Goal: Information Seeking & Learning: Learn about a topic

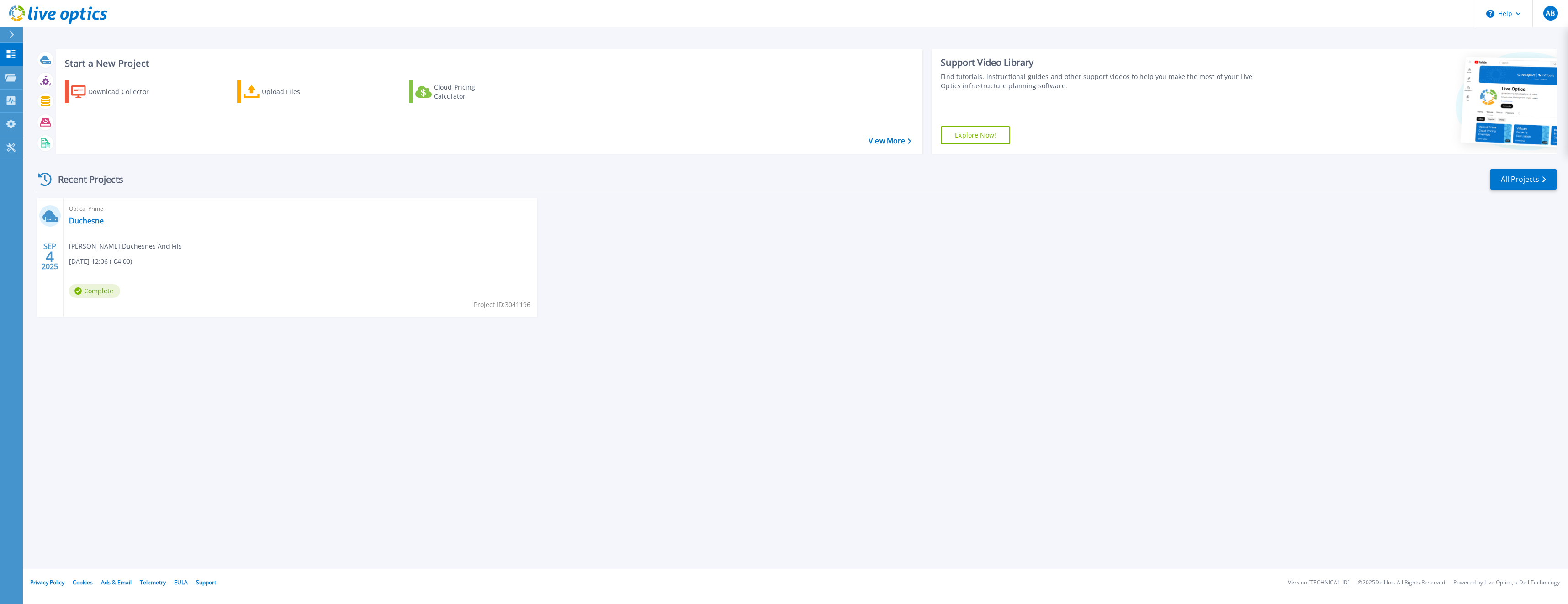
click at [641, 283] on div "SEP 4 2025 Optical Prime Duchesne Alexis Beauparlant , Duchesnes And Fils 09/04…" at bounding box center [793, 266] width 1529 height 136
click at [1260, 41] on div "Start a New Project Download Collector Upload Files Cloud Pricing Calculator Vi…" at bounding box center [796, 284] width 1546 height 569
click at [193, 154] on div "Start a New Project Download Collector Upload Files Cloud Pricing Calculator Vi…" at bounding box center [796, 101] width 1522 height 119
click at [12, 73] on link "Projects Projects" at bounding box center [11, 78] width 23 height 23
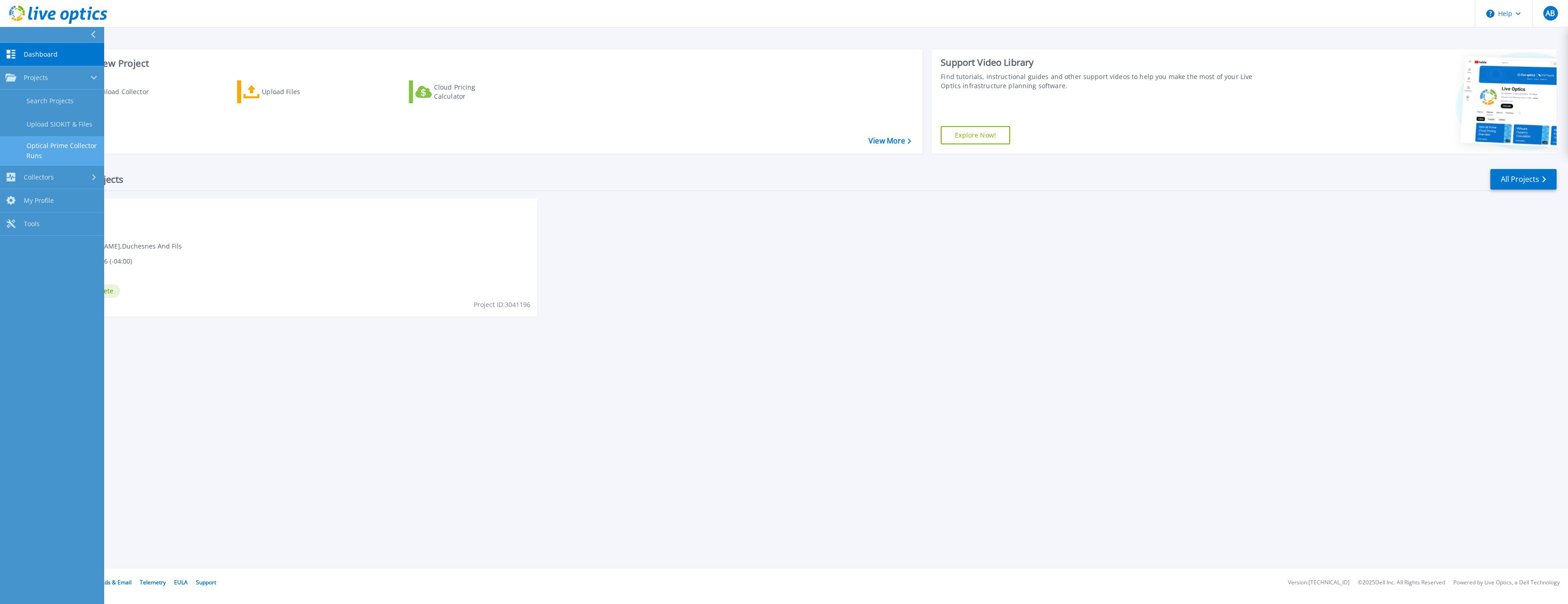
click at [41, 151] on link "Optical Prime Collector Runs" at bounding box center [52, 151] width 104 height 29
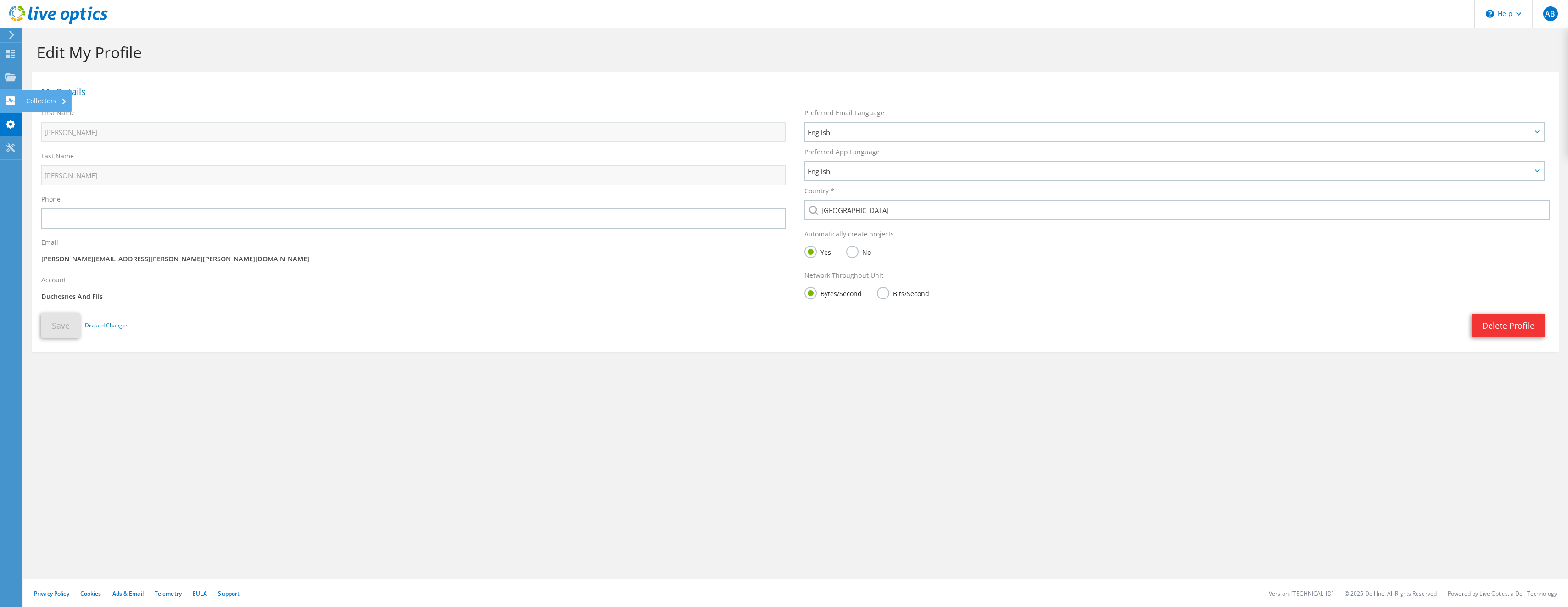
click at [11, 99] on use at bounding box center [10, 100] width 9 height 9
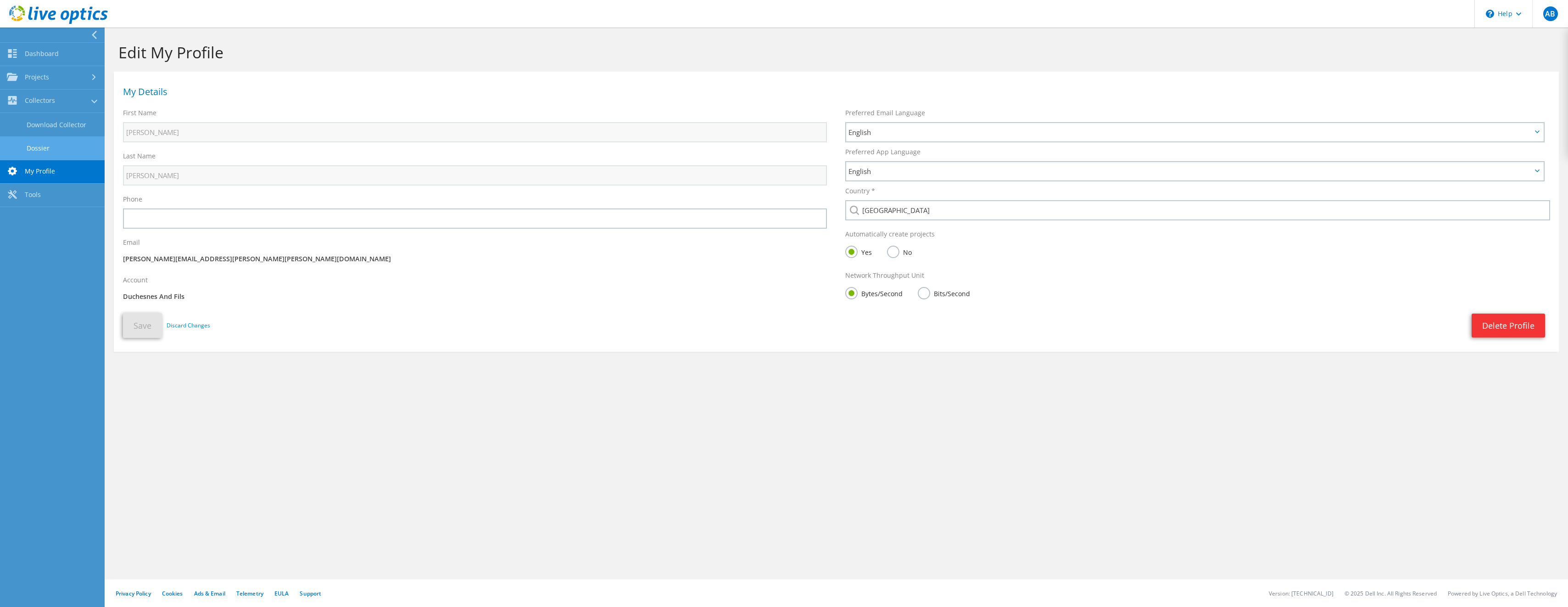
click at [42, 142] on link "Dossier" at bounding box center [52, 147] width 105 height 23
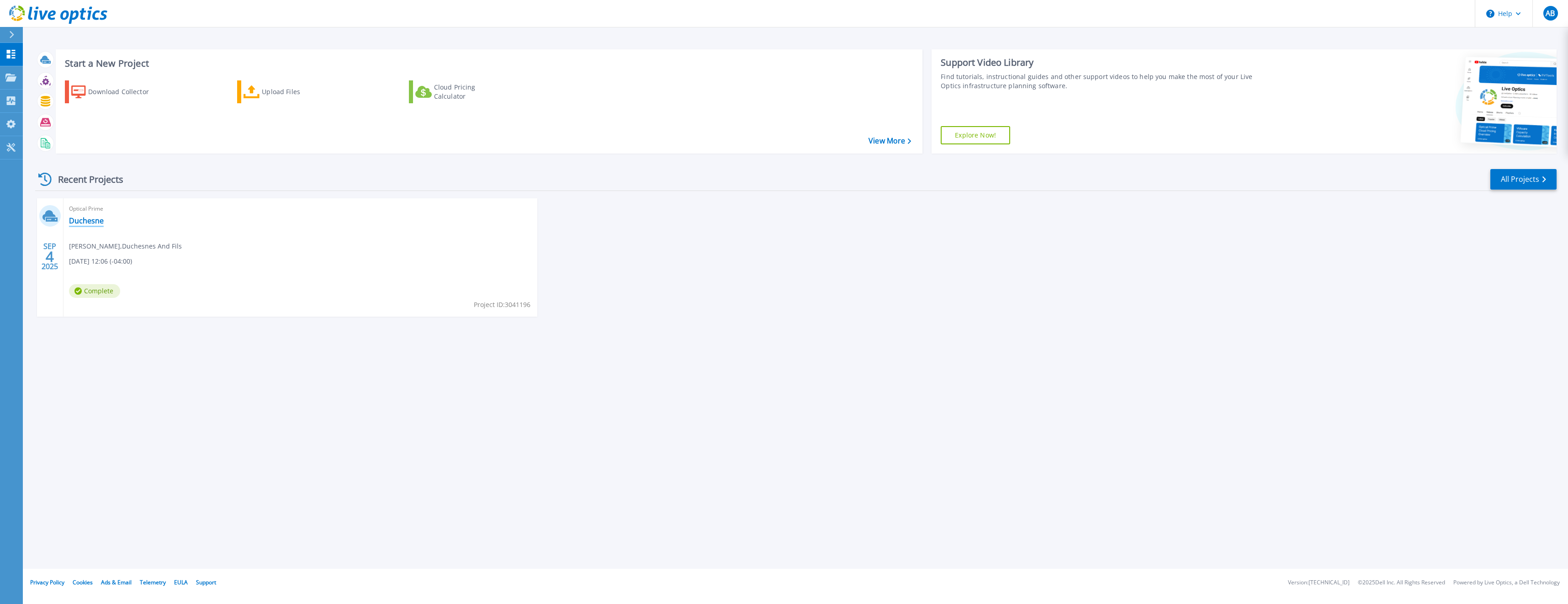
click at [94, 221] on link "Duchesne" at bounding box center [86, 220] width 35 height 9
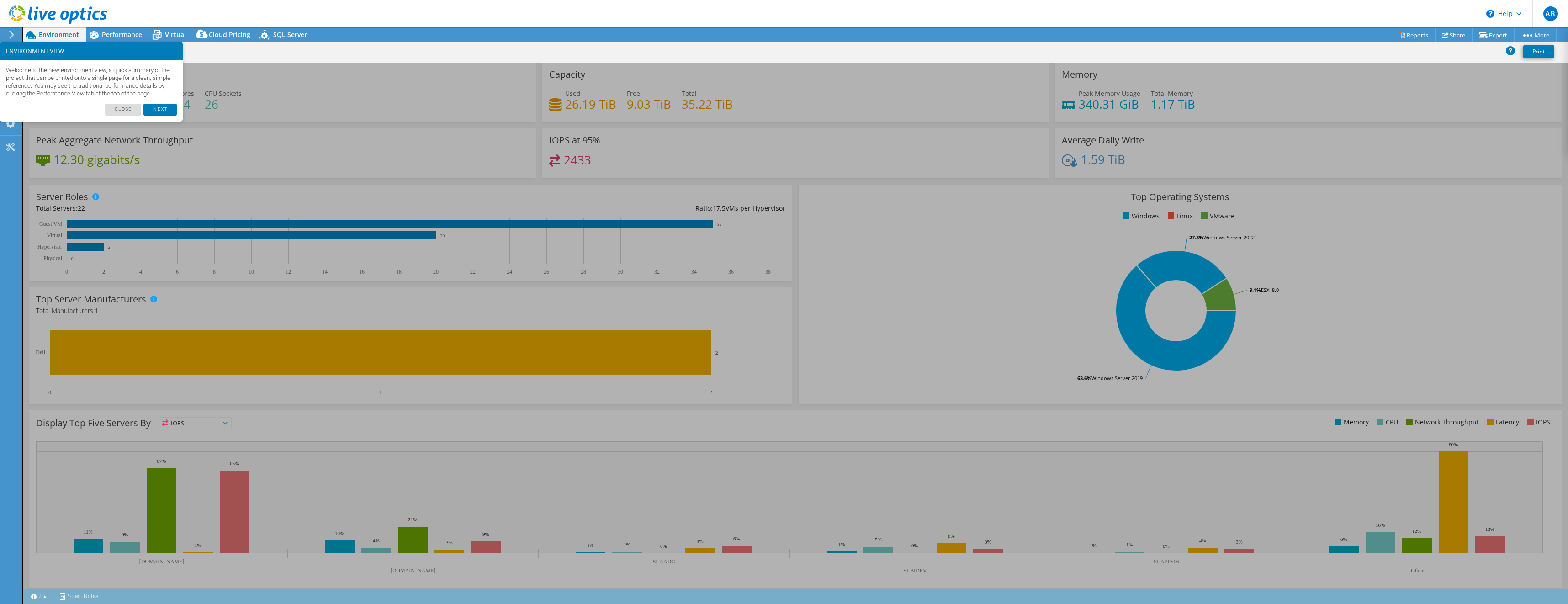
click at [165, 116] on link "Next" at bounding box center [160, 110] width 33 height 12
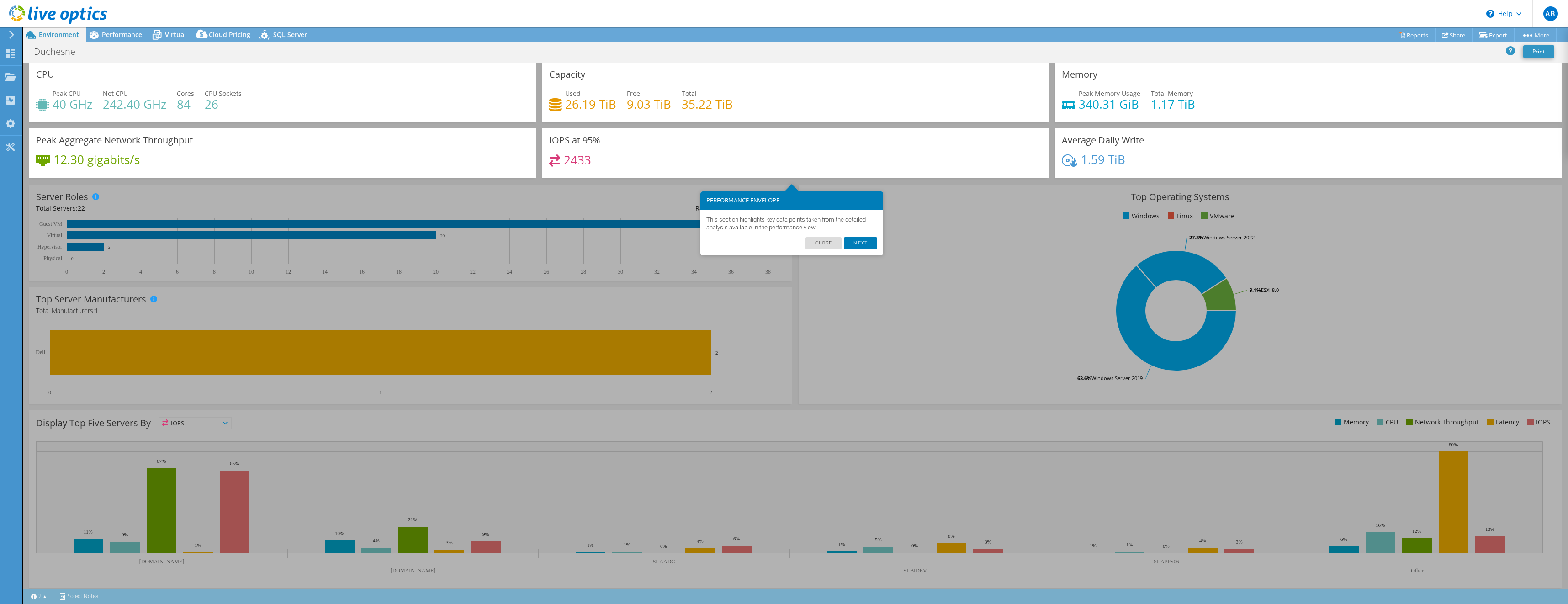
click at [859, 241] on link "Next" at bounding box center [860, 243] width 33 height 12
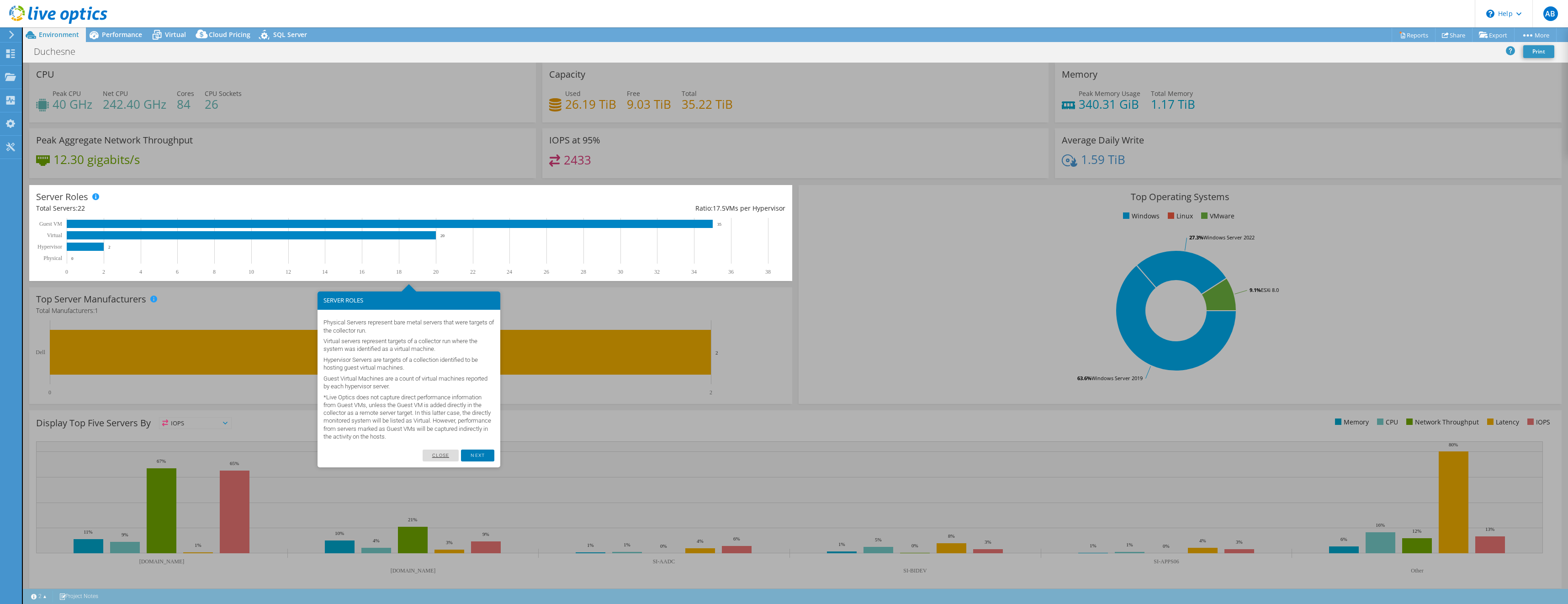
click at [453, 457] on link "Close" at bounding box center [440, 456] width 37 height 12
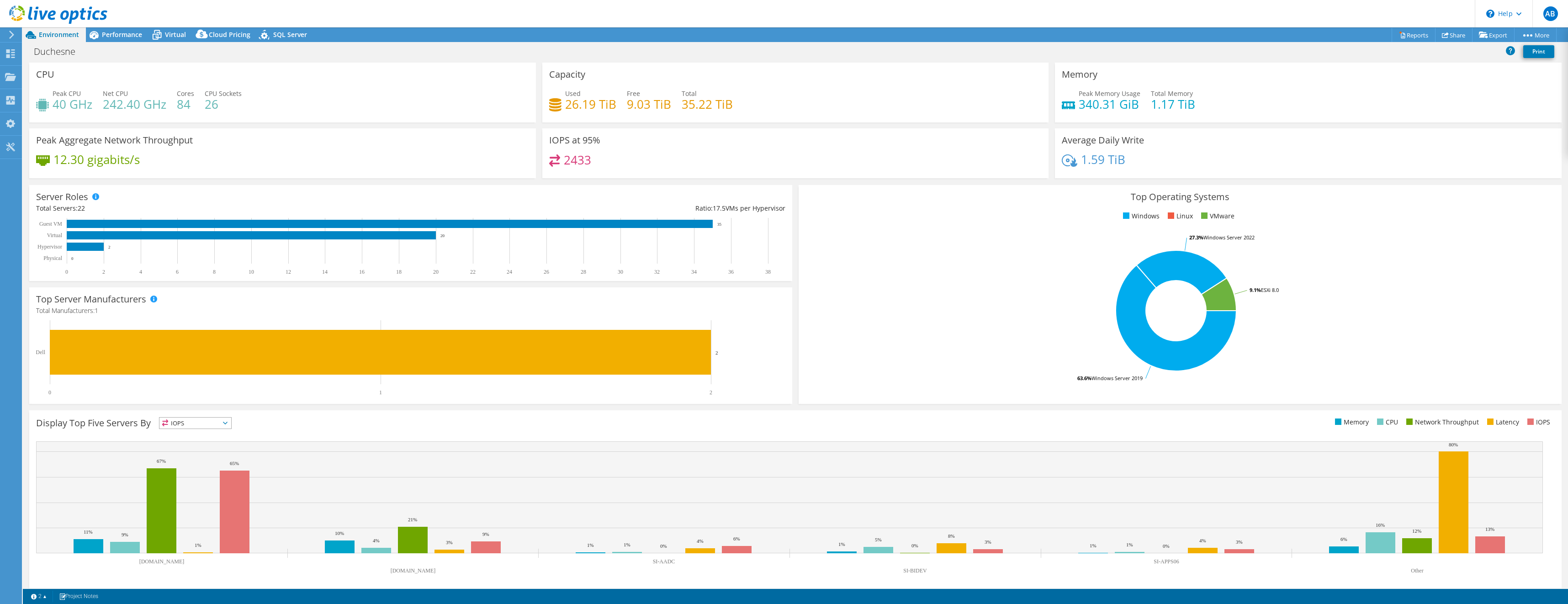
click at [357, 55] on div "Duchesne Print" at bounding box center [796, 51] width 1546 height 17
click at [125, 34] on span "Performance" at bounding box center [121, 34] width 40 height 9
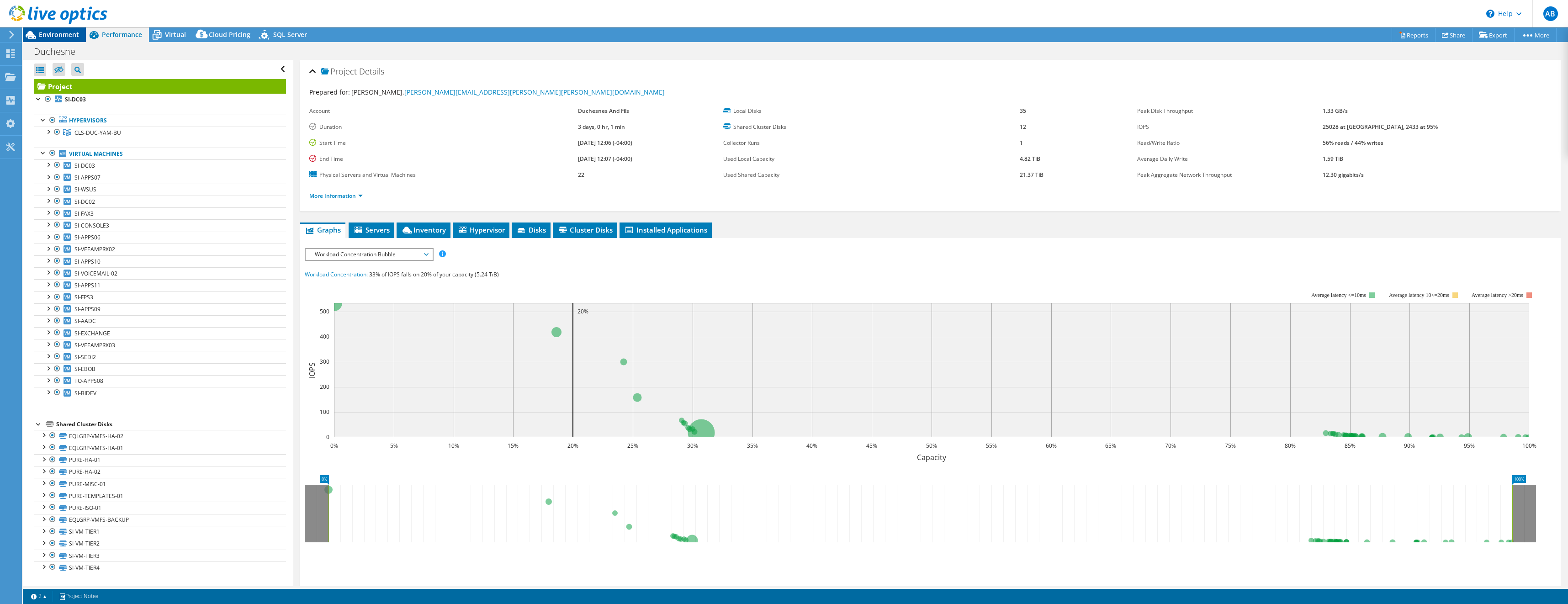
click at [61, 36] on span "Environment" at bounding box center [59, 34] width 40 height 9
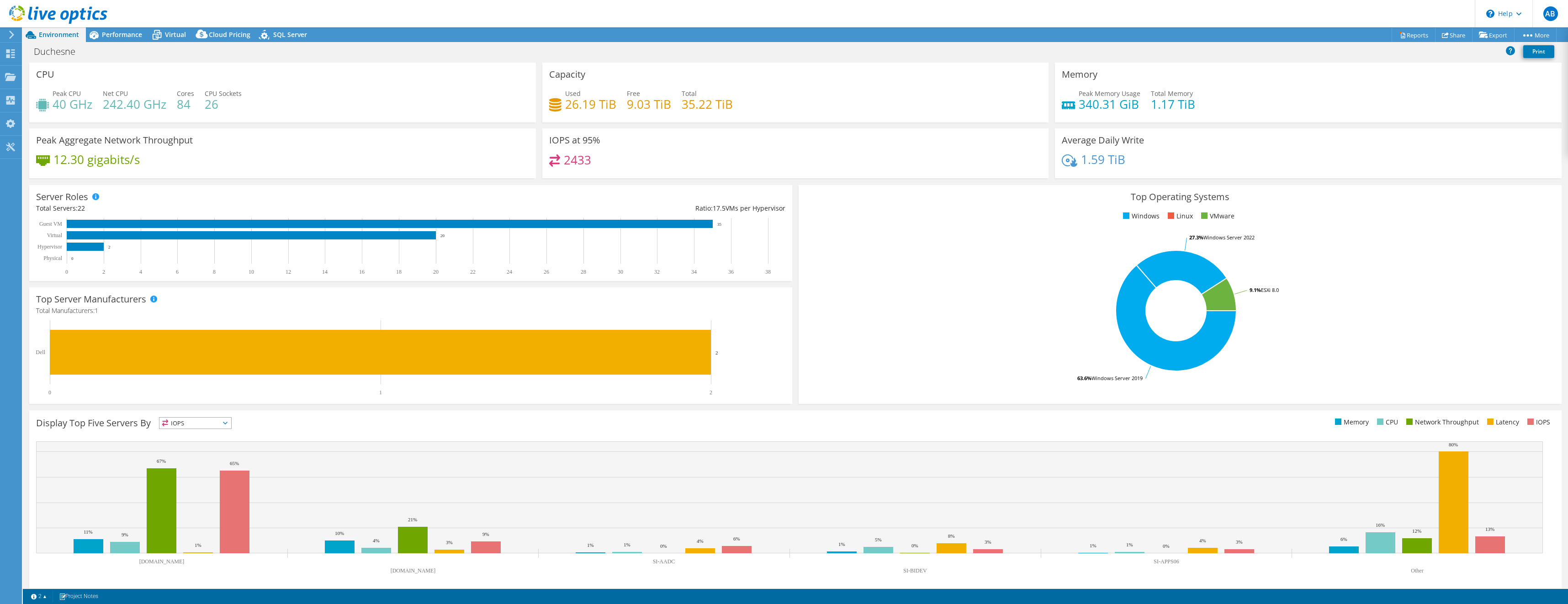
scroll to position [6, 0]
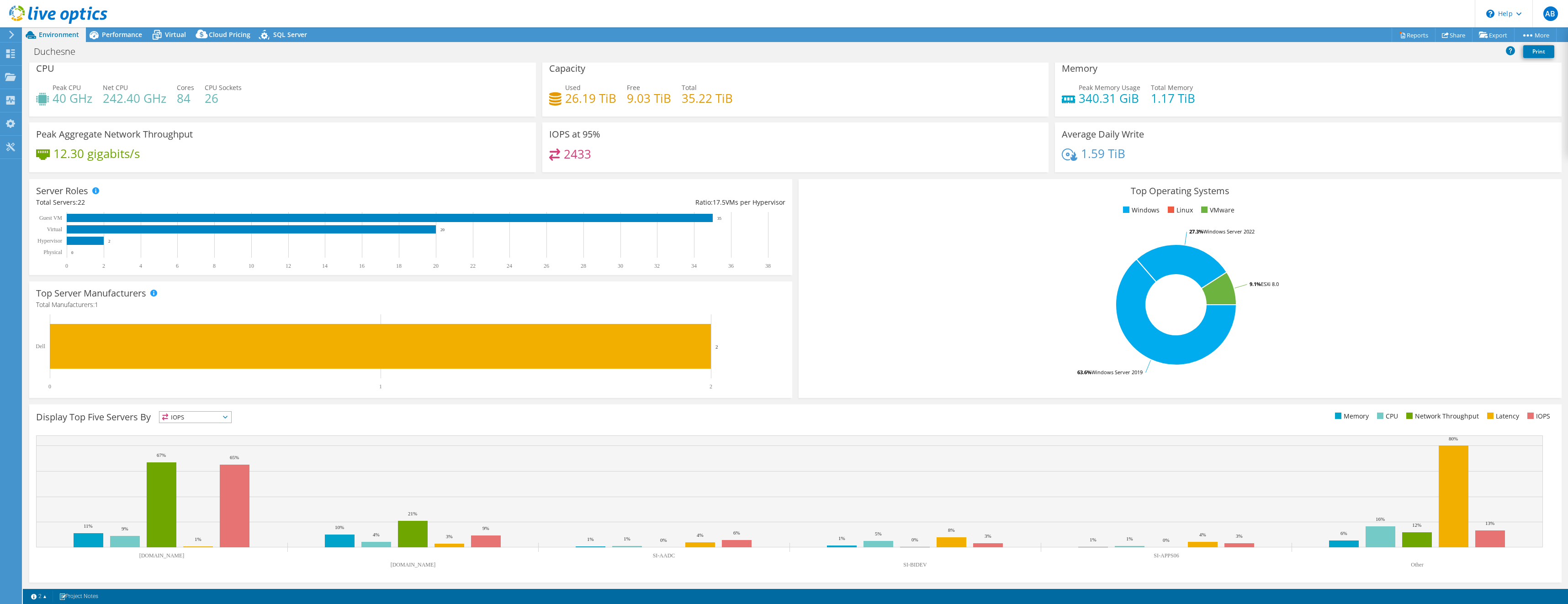
click at [229, 426] on div "Display Top Five Servers By IOPS IOPS" at bounding box center [415, 419] width 759 height 15
click at [228, 420] on span "IOPS" at bounding box center [195, 417] width 72 height 11
